Goal: Task Accomplishment & Management: Manage account settings

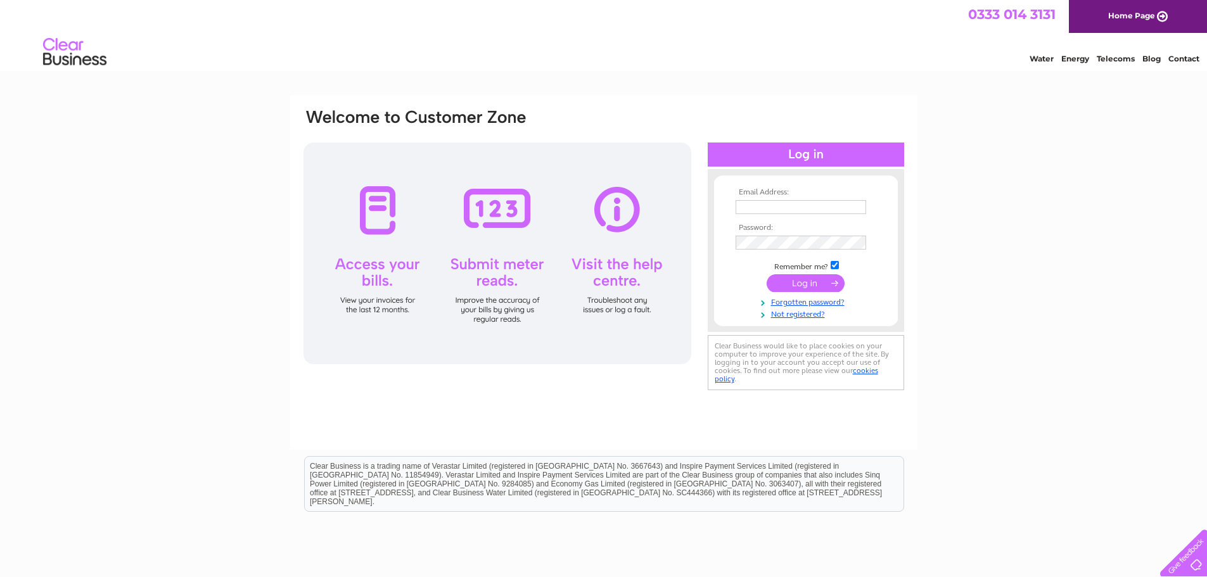
click at [783, 207] on input "text" at bounding box center [801, 207] width 131 height 14
type input "info@roofedgeprotection.co.uk"
click at [805, 282] on input "submit" at bounding box center [806, 283] width 78 height 18
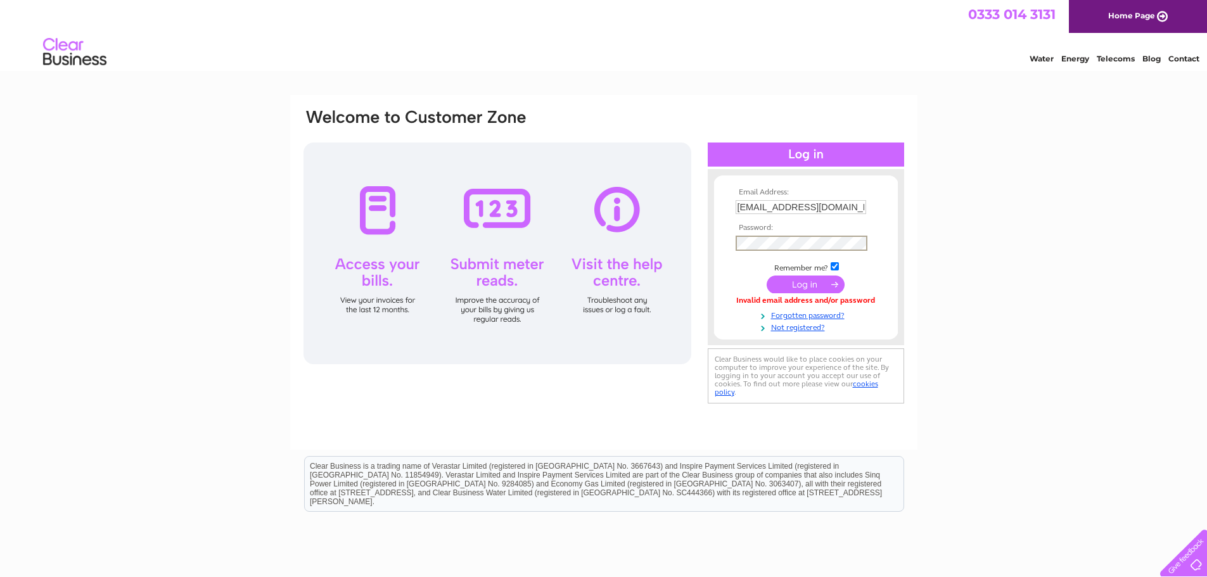
click at [807, 282] on input "submit" at bounding box center [806, 285] width 78 height 18
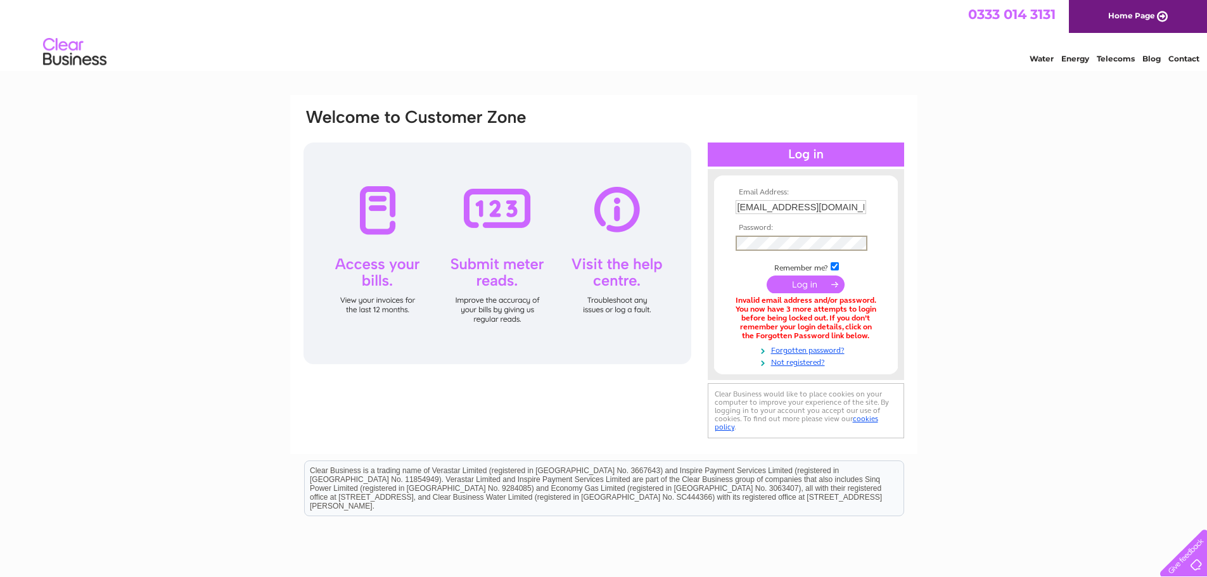
click at [816, 283] on input "submit" at bounding box center [806, 285] width 78 height 18
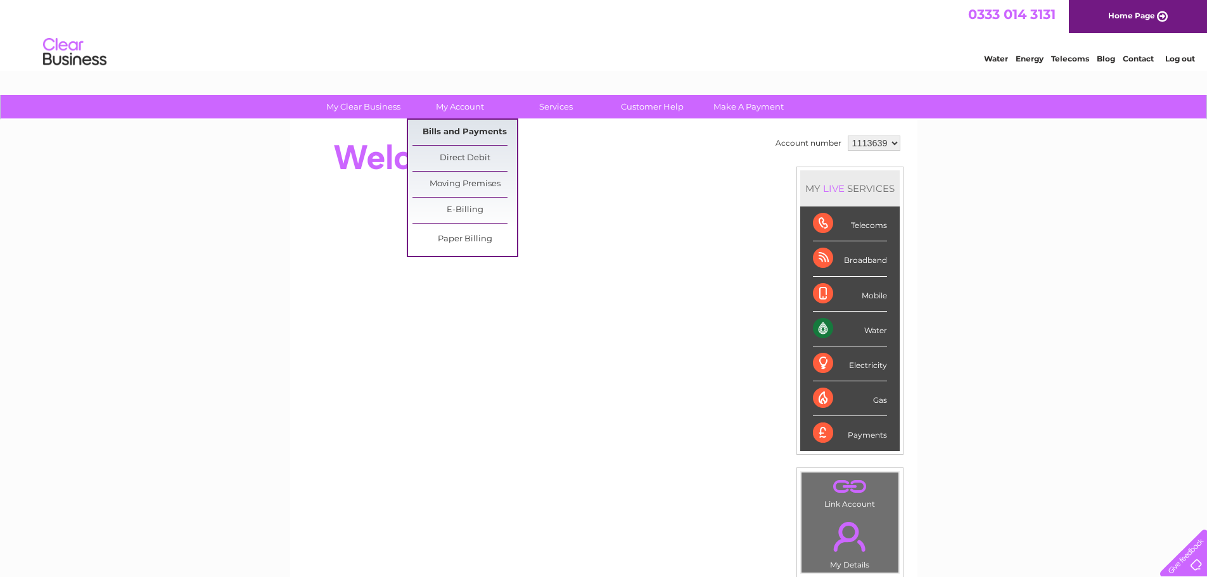
click at [450, 134] on link "Bills and Payments" at bounding box center [465, 132] width 105 height 25
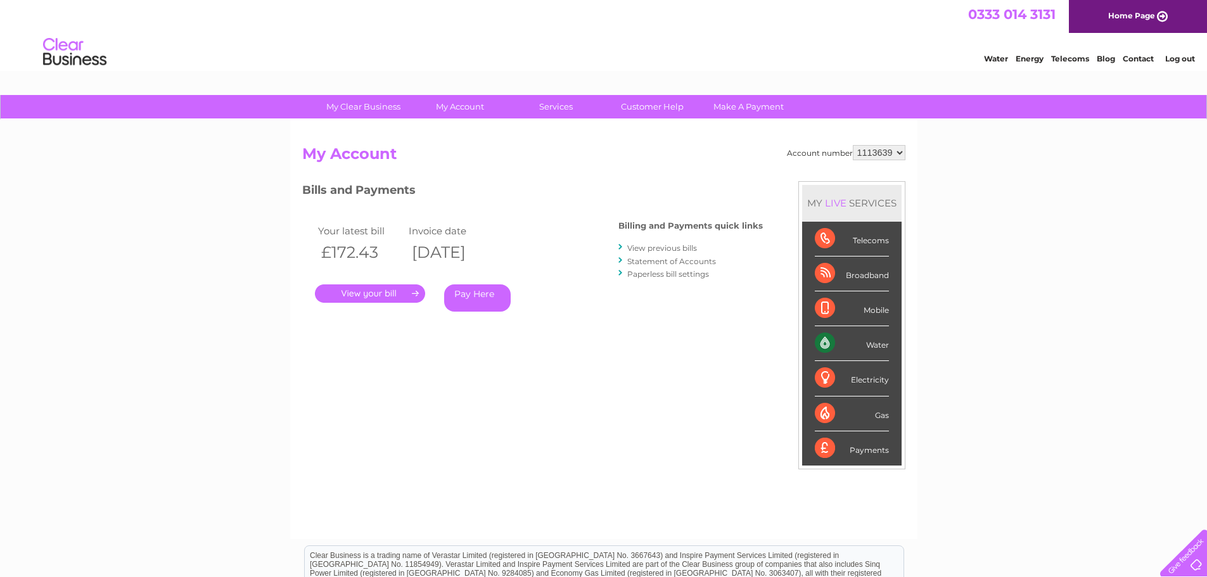
click at [376, 288] on link "." at bounding box center [370, 294] width 110 height 18
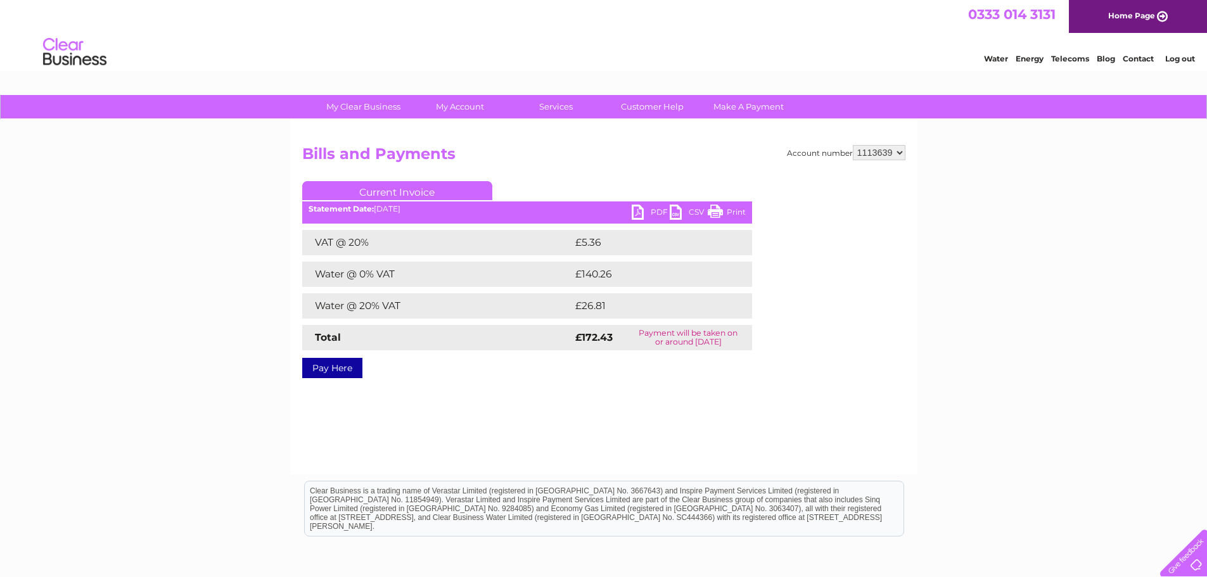
click at [658, 213] on link "PDF" at bounding box center [651, 214] width 38 height 18
click at [1179, 53] on li "Log out" at bounding box center [1181, 59] width 38 height 16
click at [1185, 58] on link "Log out" at bounding box center [1180, 59] width 30 height 10
